Goal: Information Seeking & Learning: Learn about a topic

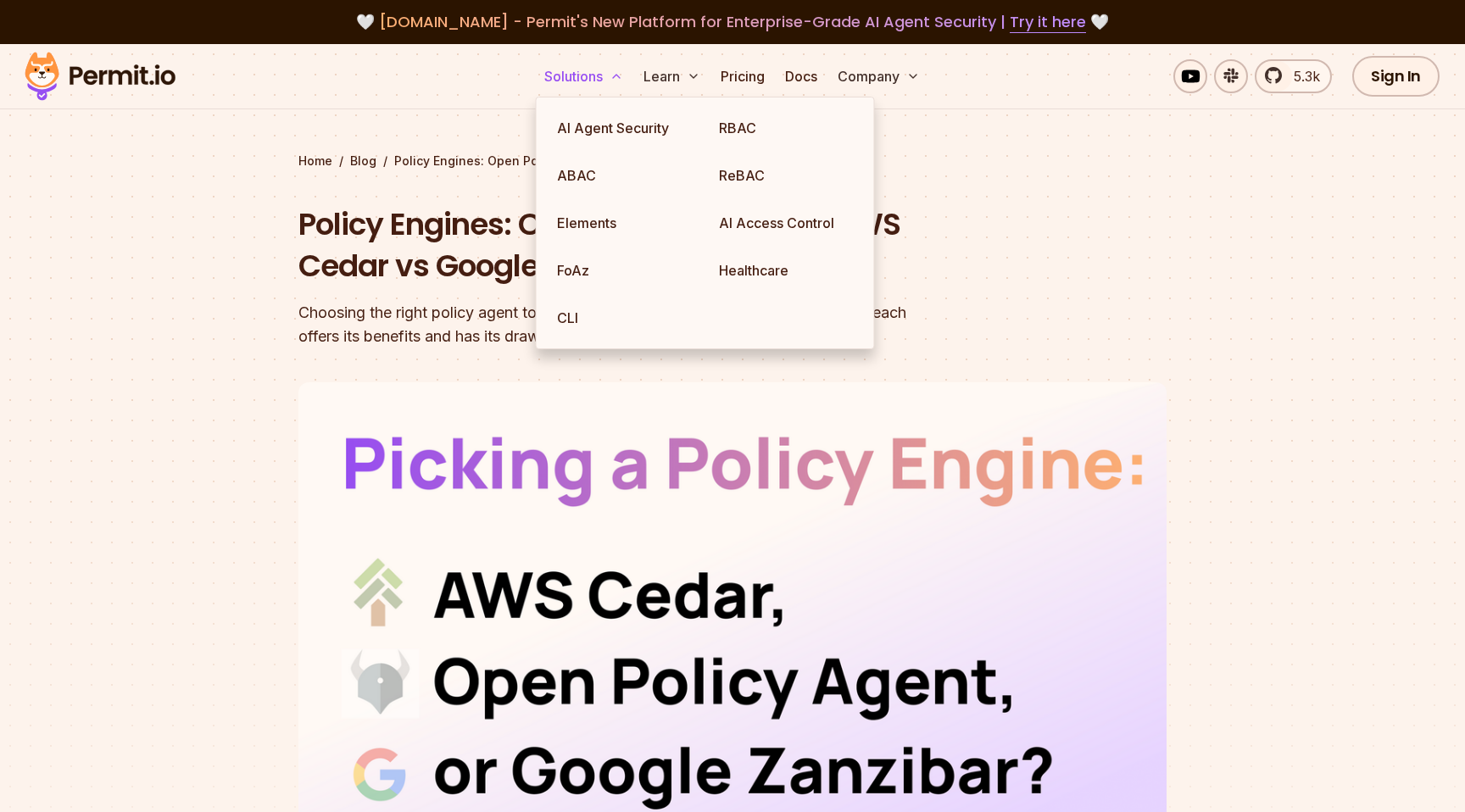
click at [589, 80] on button "Solutions" at bounding box center [584, 76] width 92 height 34
click at [651, 170] on link "ABAC" at bounding box center [624, 176] width 162 height 48
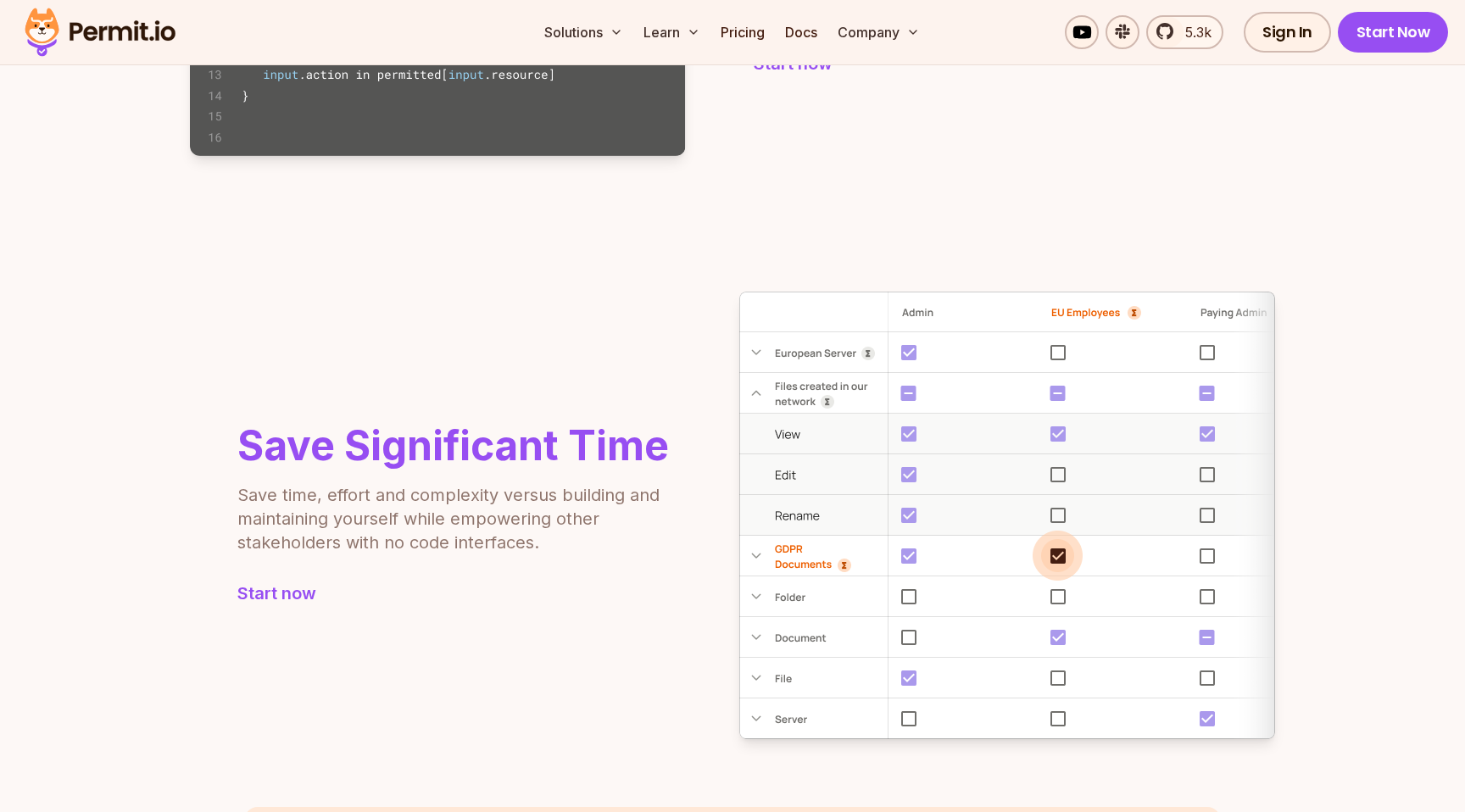
scroll to position [1384, 0]
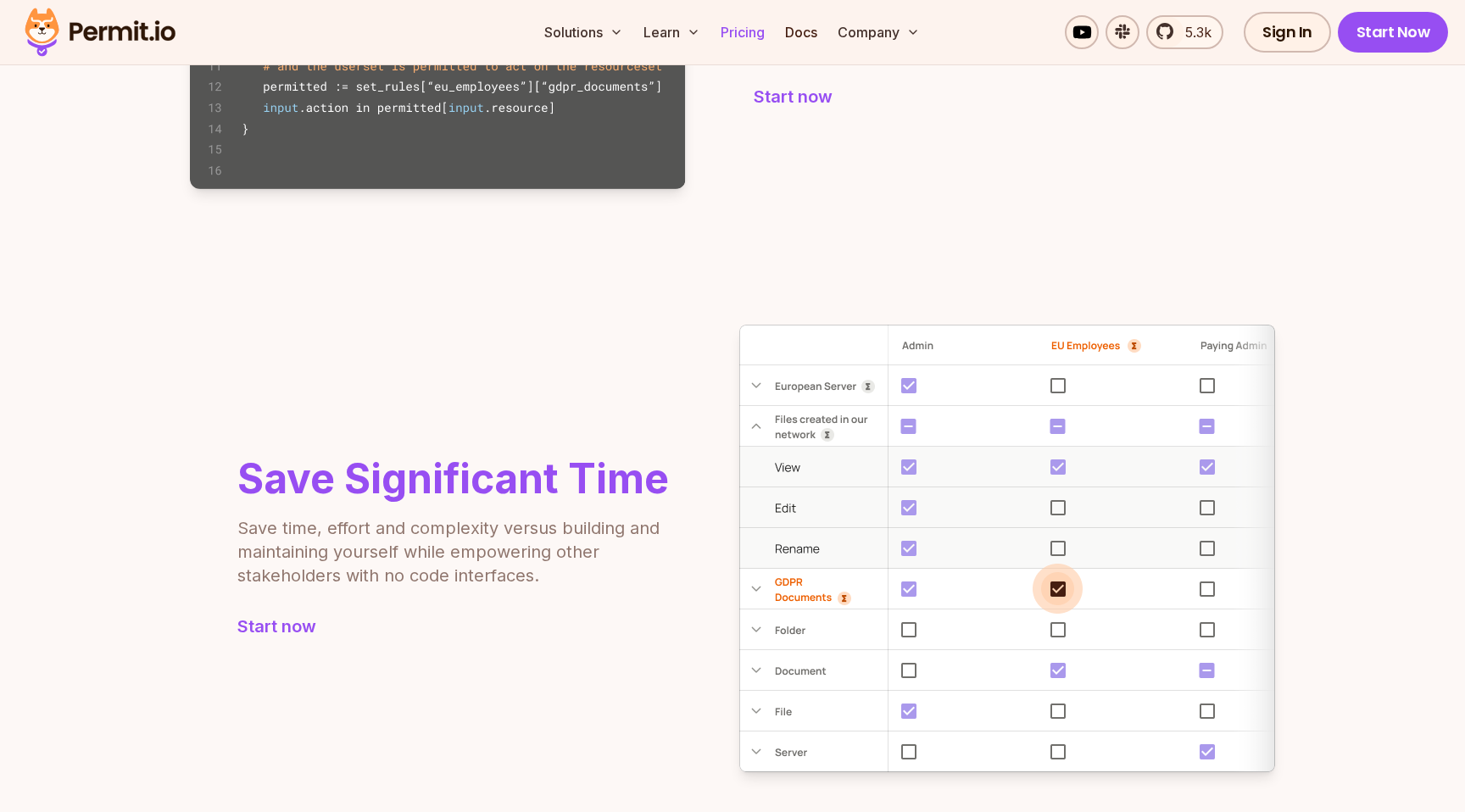
click at [748, 33] on link "Pricing" at bounding box center [742, 32] width 58 height 34
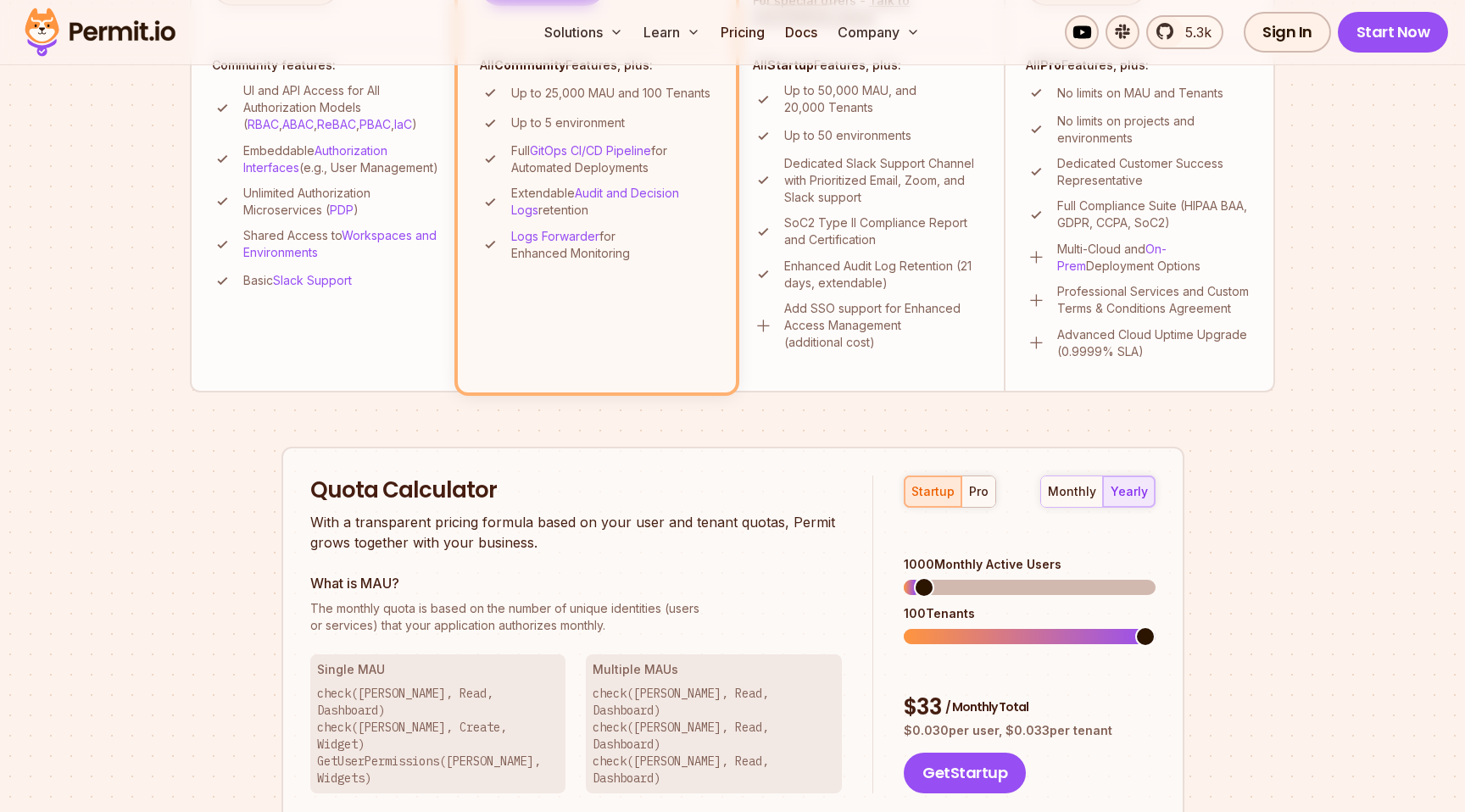
scroll to position [755, 0]
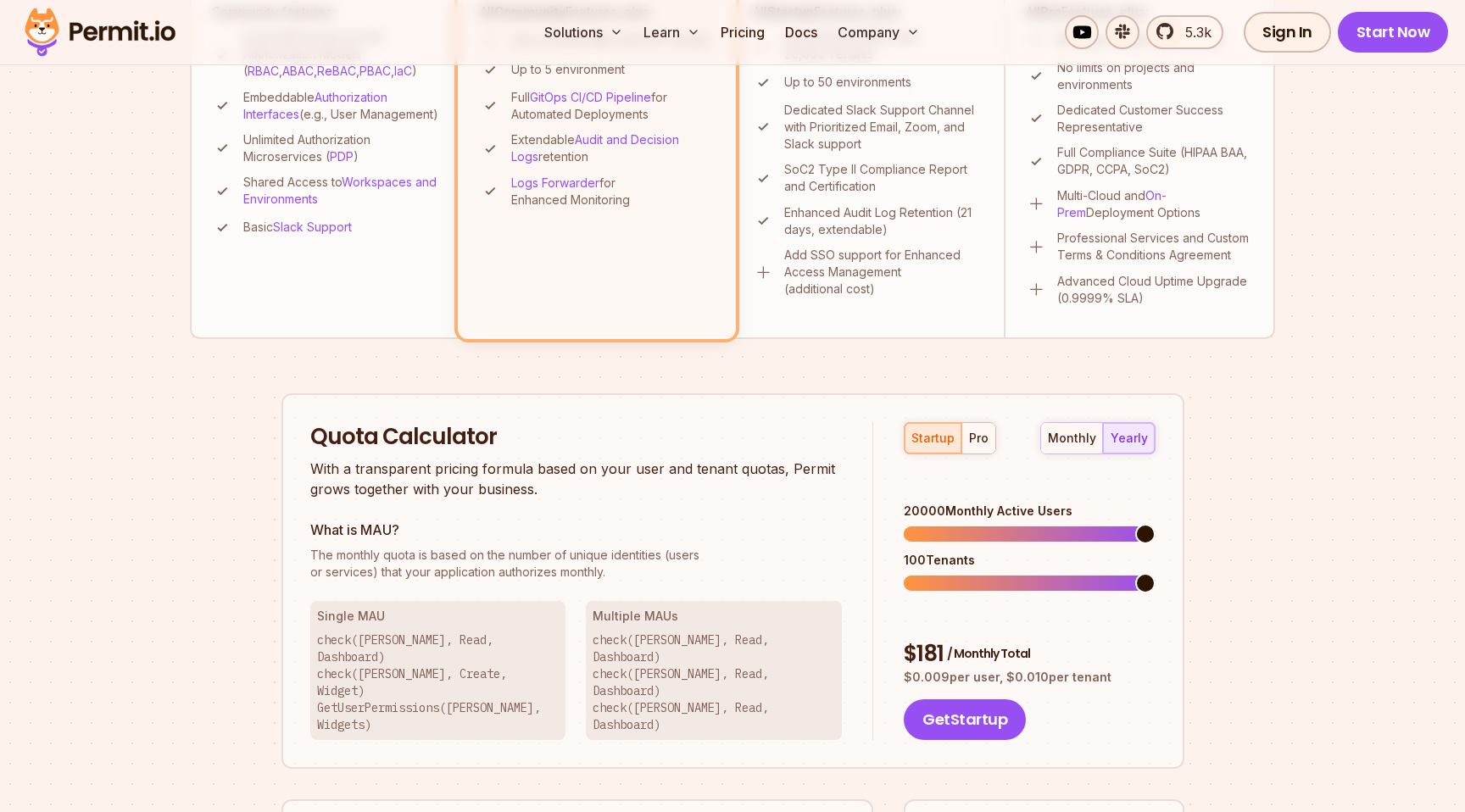
click at [1156, 524] on span at bounding box center [1145, 534] width 20 height 20
click at [983, 441] on div "pro" at bounding box center [979, 438] width 20 height 17
click at [1156, 527] on span at bounding box center [1145, 534] width 20 height 20
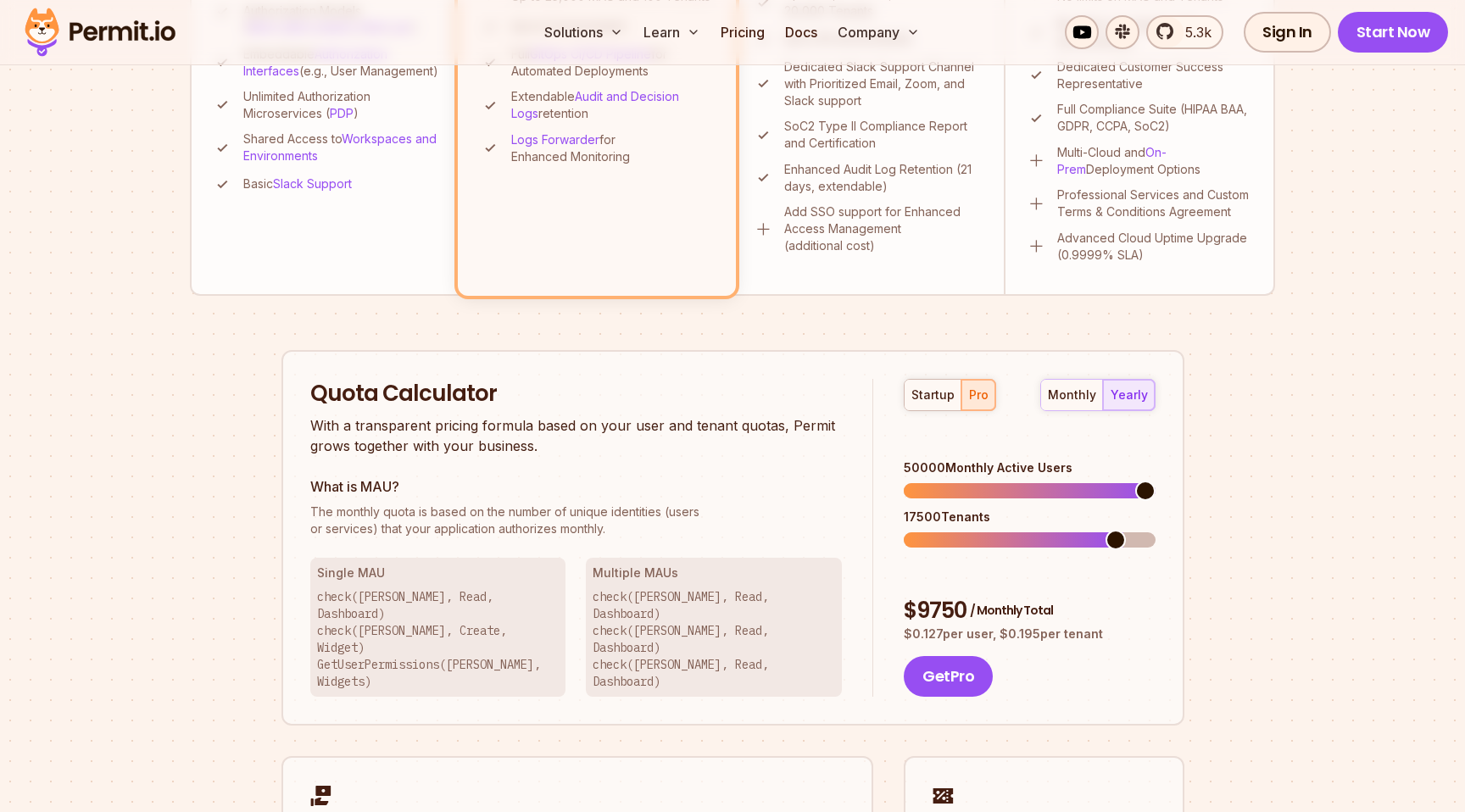
scroll to position [746, 0]
